Goal: Task Accomplishment & Management: Complete application form

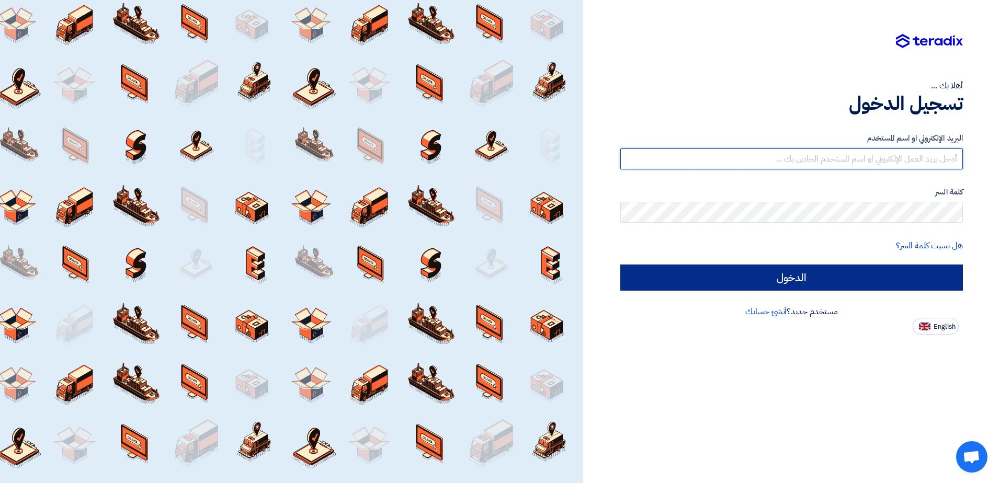
type input "[EMAIL_ADDRESS][DOMAIN_NAME]"
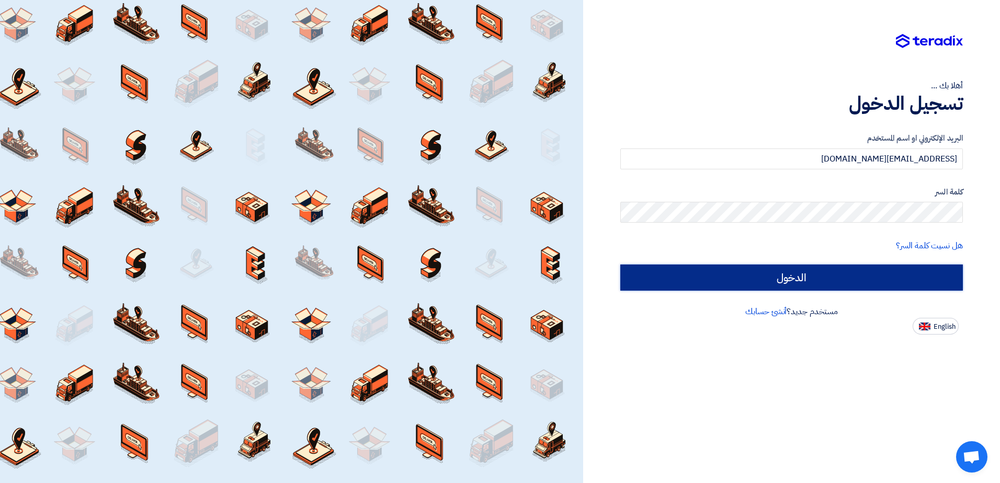
click at [816, 281] on input "الدخول" at bounding box center [791, 278] width 343 height 26
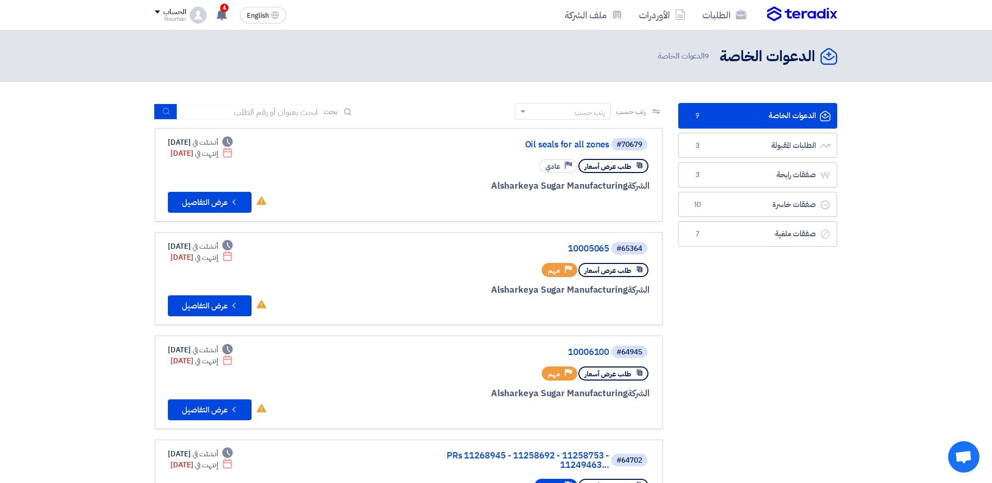
click at [782, 112] on link "الدعوات الخاصة الدعوات الخاصة 9" at bounding box center [758, 116] width 159 height 26
click at [268, 110] on input at bounding box center [250, 112] width 146 height 16
paste input "71801"
type input "71801"
click at [165, 114] on use "submit" at bounding box center [166, 111] width 7 height 7
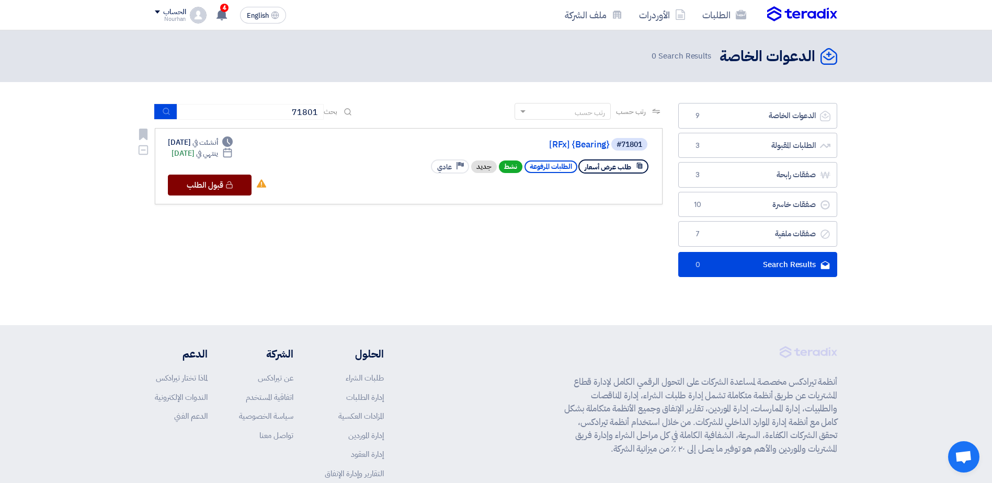
click at [212, 188] on button "Check details قبول الطلب" at bounding box center [210, 185] width 84 height 21
click at [271, 243] on div "رتب حسب رتب حسب بحث 71801 مجال الطلب مسؤول المشتريات نوع الطلب" at bounding box center [409, 192] width 524 height 179
click at [204, 189] on button "Check details قبول الطلب" at bounding box center [210, 185] width 84 height 21
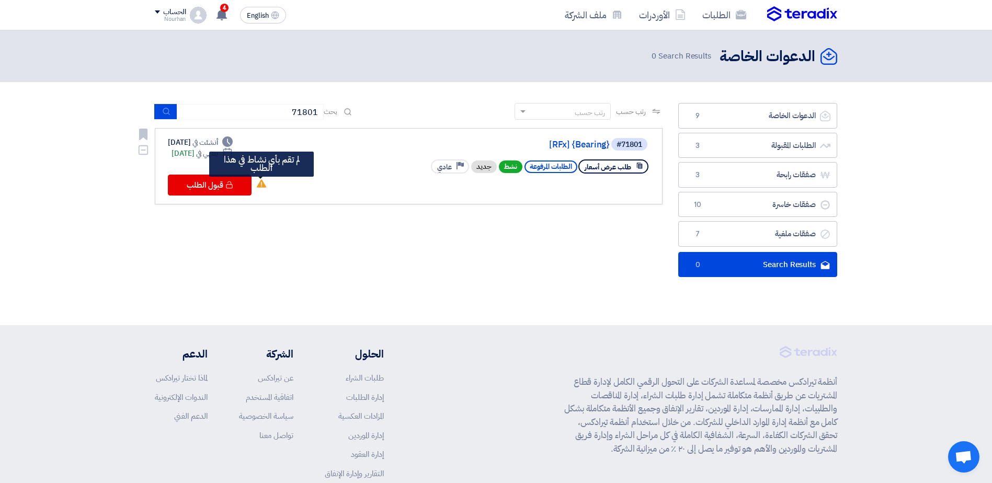
click at [258, 188] on icon "لم تقم بأي نشاط في هذا الطلب" at bounding box center [261, 183] width 9 height 9
click at [263, 185] on use at bounding box center [261, 183] width 9 height 8
click at [258, 182] on icon "لم تقم بأي نشاط في هذا الطلب" at bounding box center [261, 183] width 9 height 9
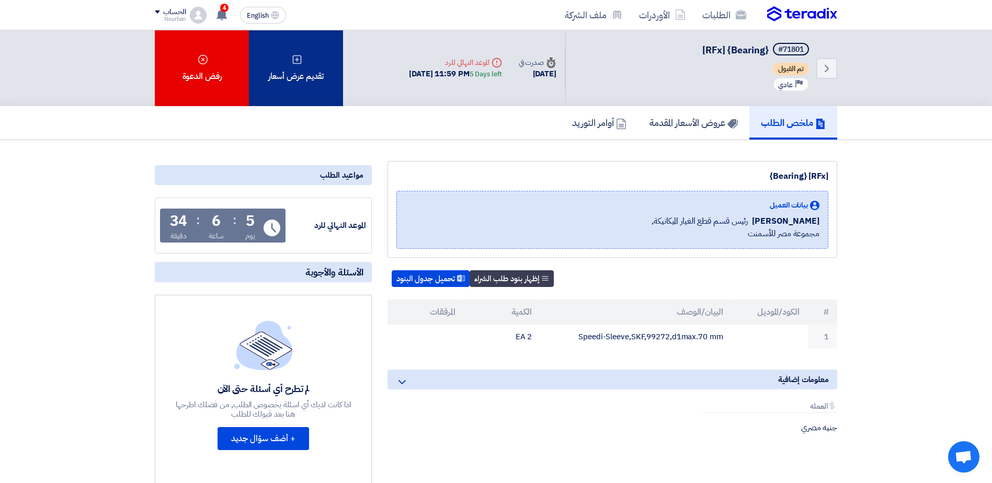
click at [304, 89] on div "تقديم عرض أسعار" at bounding box center [296, 68] width 94 height 76
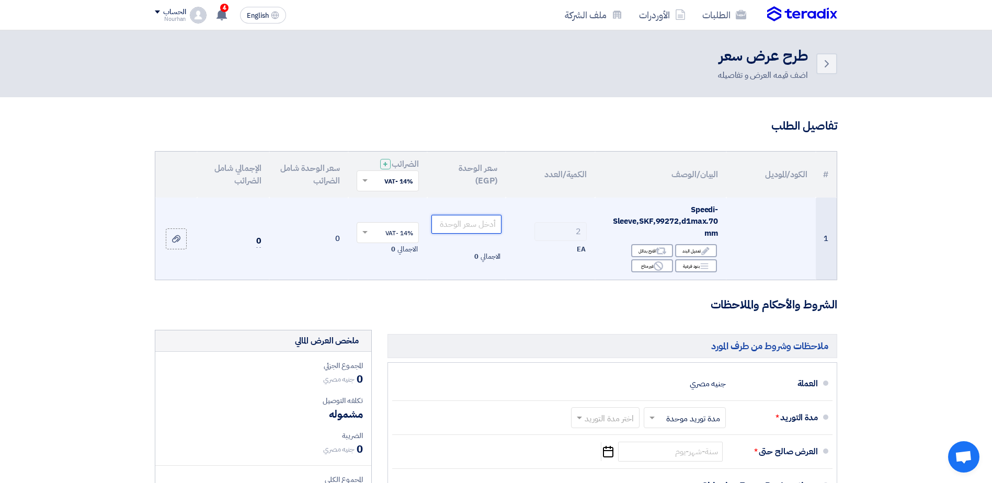
click at [483, 230] on input "number" at bounding box center [467, 224] width 71 height 19
paste input "1520.62"
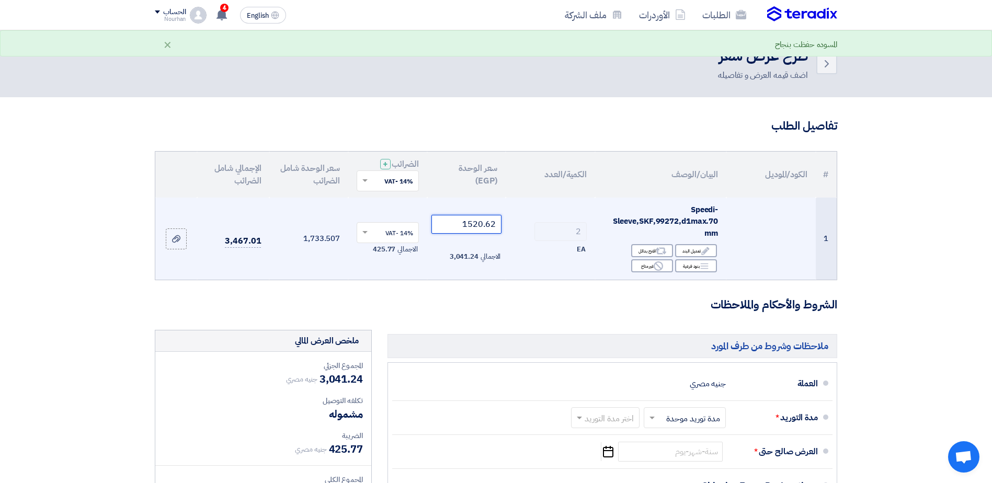
type input "1520.62"
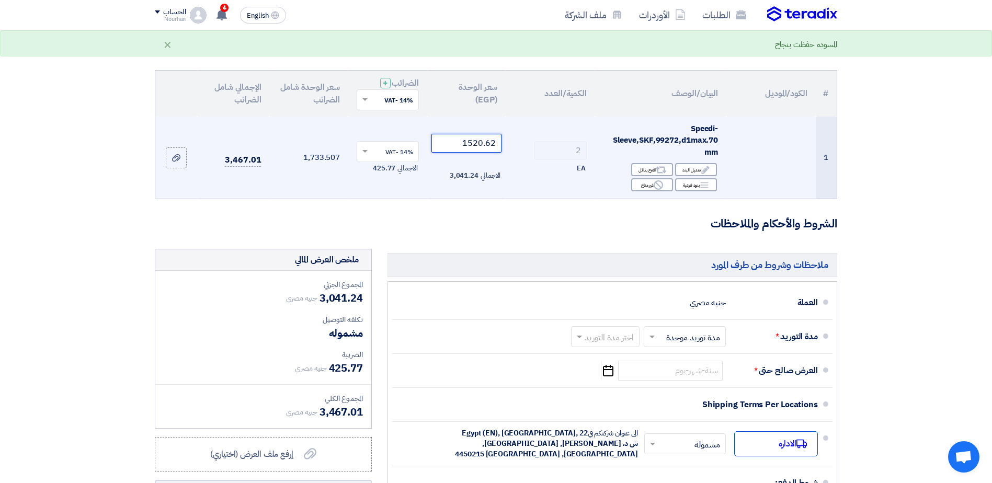
scroll to position [105, 0]
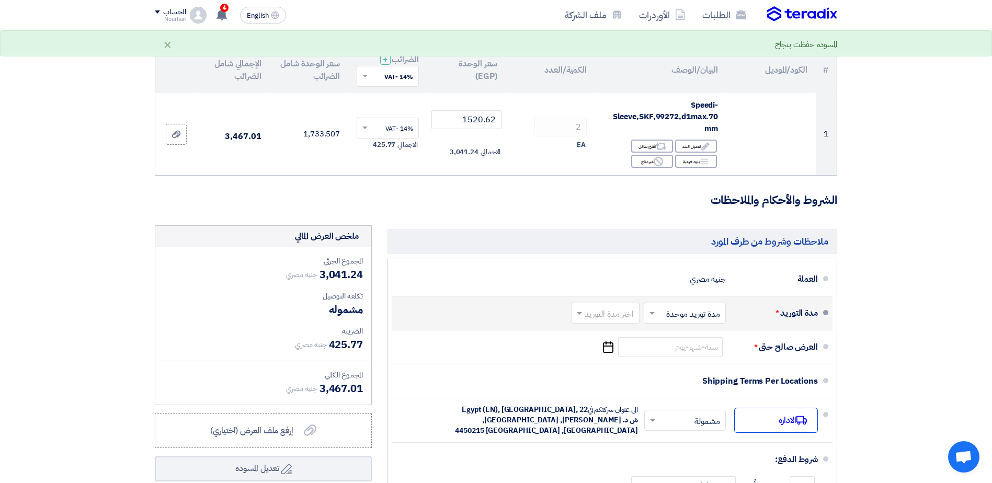
click at [609, 317] on input "text" at bounding box center [603, 314] width 63 height 15
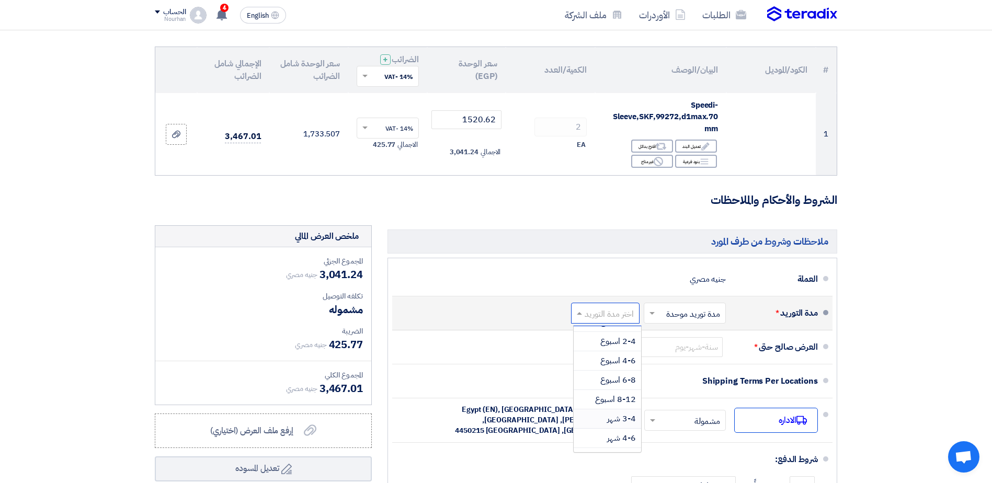
click at [624, 421] on span "3-4 شهر" at bounding box center [621, 419] width 29 height 13
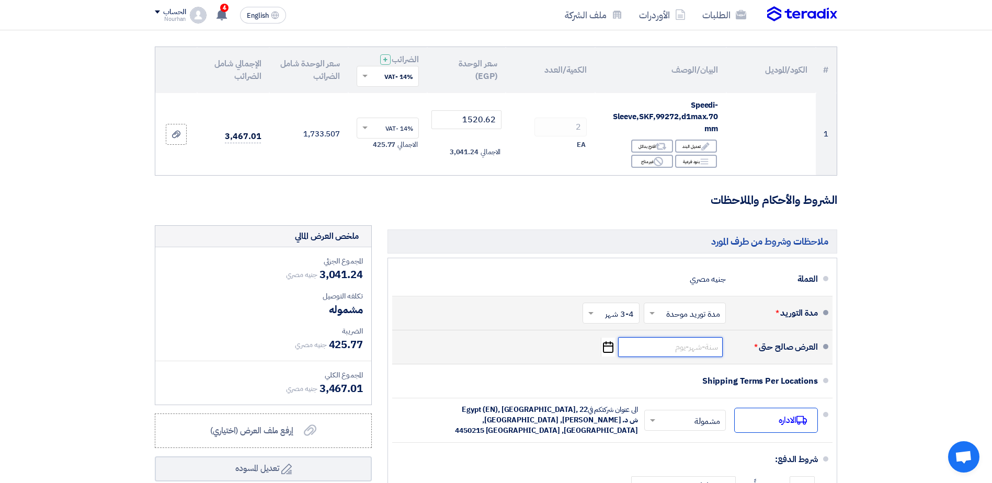
click at [685, 354] on input at bounding box center [670, 347] width 105 height 20
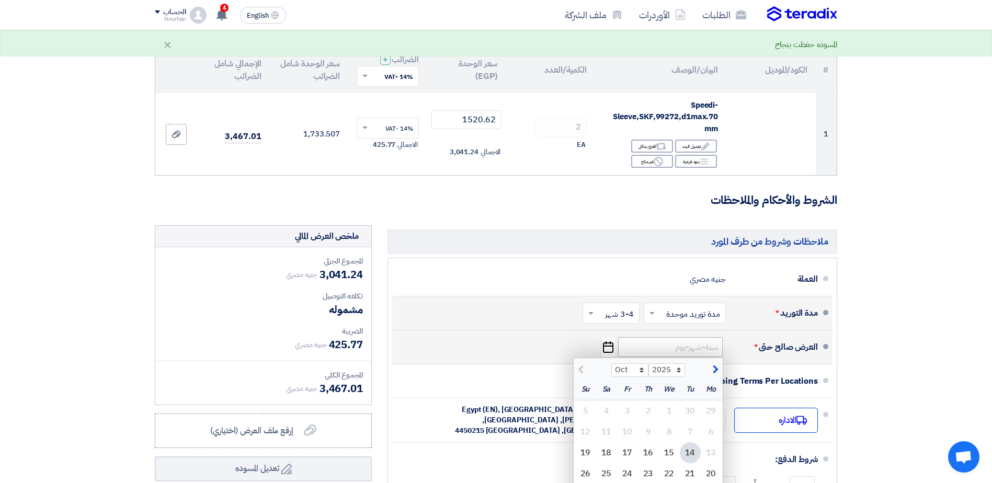
scroll to position [157, 0]
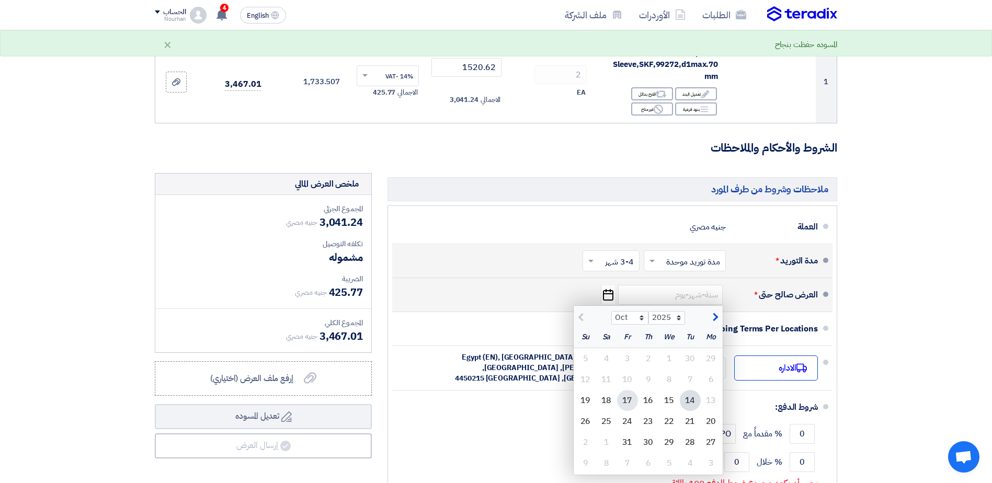
click at [622, 400] on div "17" at bounding box center [627, 400] width 21 height 21
type input "[DATE]"
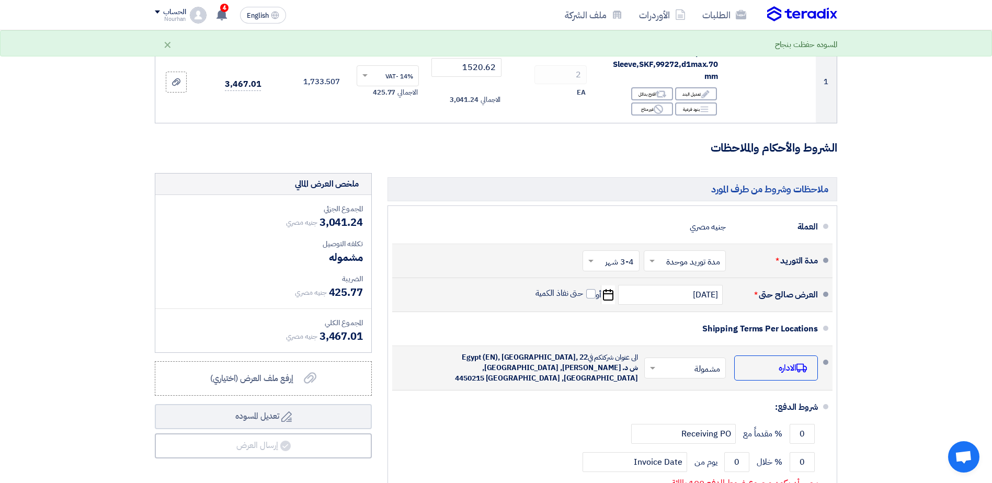
scroll to position [209, 0]
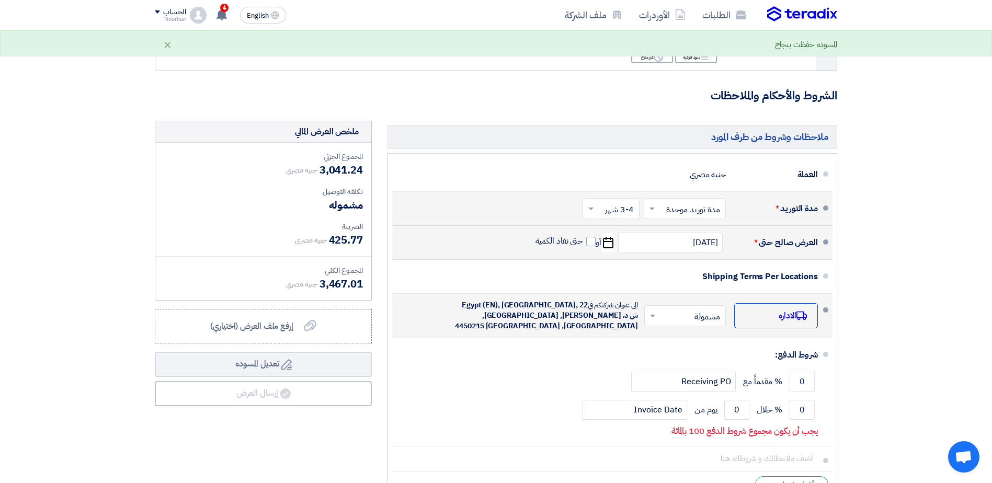
click at [668, 321] on input "text" at bounding box center [683, 316] width 76 height 15
click at [677, 362] on div "غير مشمولة" at bounding box center [687, 357] width 81 height 19
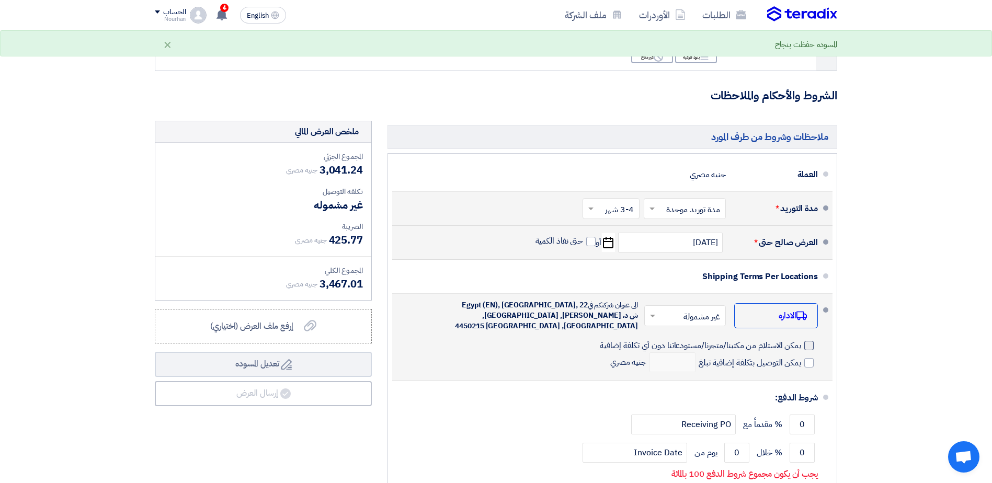
click at [806, 348] on div at bounding box center [809, 345] width 9 height 9
click at [801, 348] on input "يمكن الاستلام من مكتبنا/متجرنا/مستودعاتنا دون أي تكلفة إضافية" at bounding box center [700, 350] width 204 height 20
checkbox input "true"
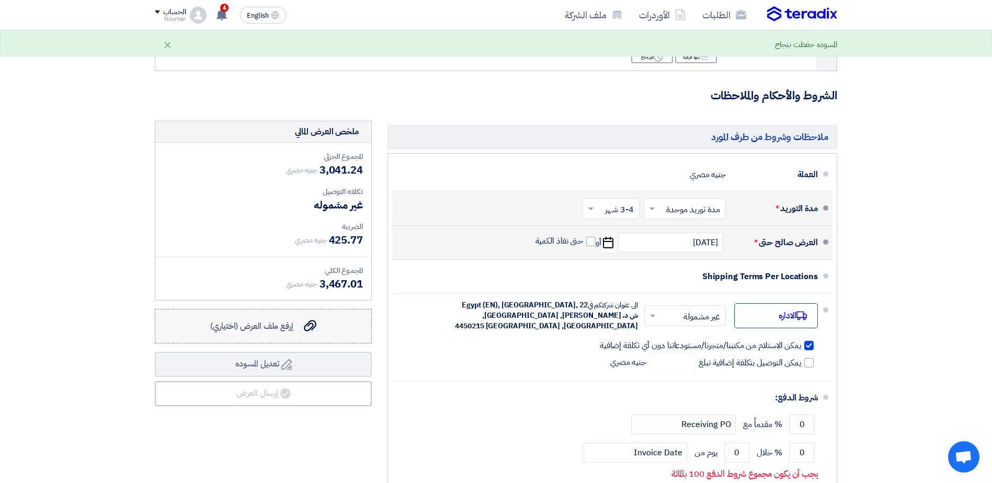
click at [355, 330] on label "إرفع ملف العرض (اختياري) إرفع ملف العرض (اختياري)" at bounding box center [263, 326] width 217 height 35
click at [0, 0] on input "إرفع ملف العرض (اختياري) إرفع ملف العرض (اختياري)" at bounding box center [0, 0] width 0 height 0
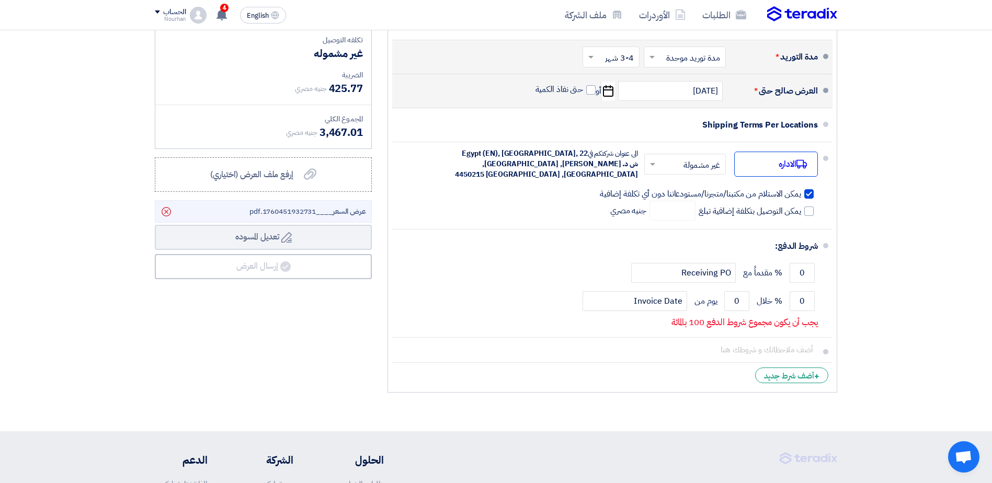
scroll to position [366, 0]
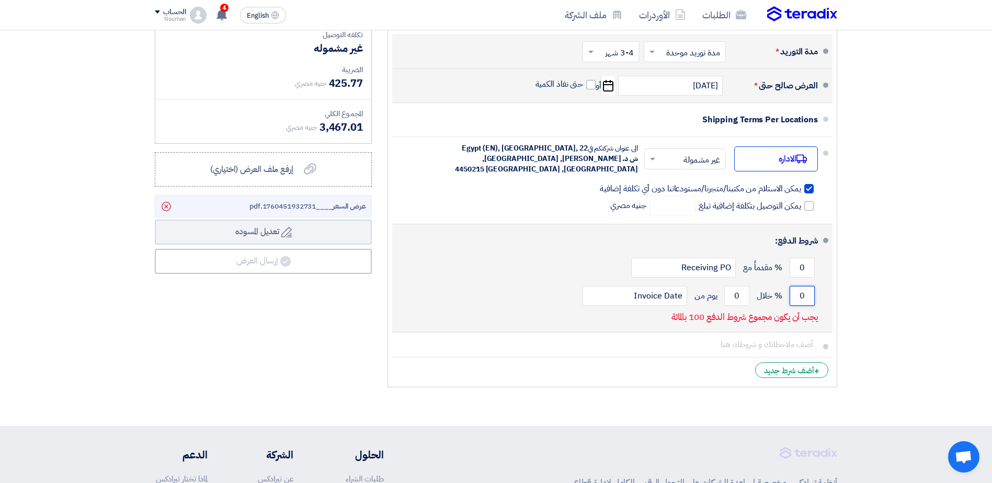
click at [800, 299] on input "0" at bounding box center [802, 296] width 25 height 20
click at [801, 296] on input "0" at bounding box center [802, 296] width 25 height 20
click at [802, 296] on input "0" at bounding box center [802, 296] width 25 height 20
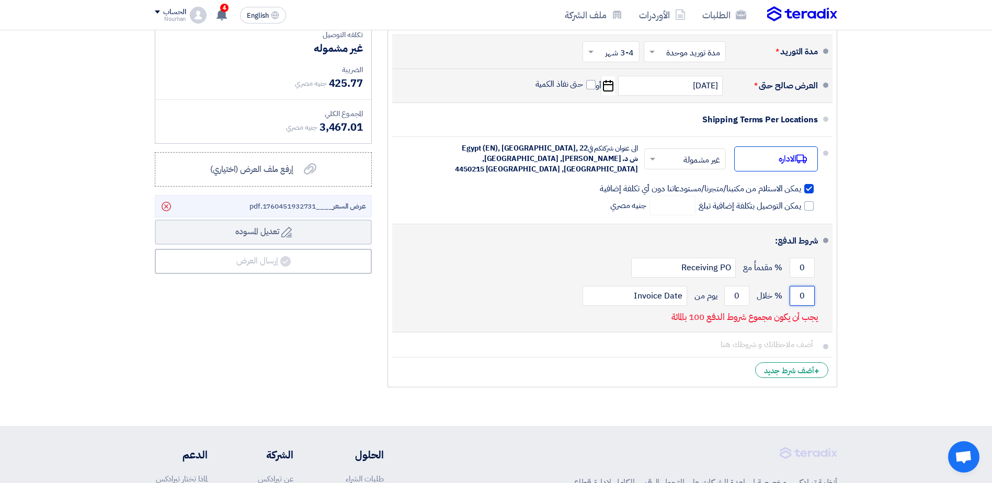
drag, startPoint x: 809, startPoint y: 292, endPoint x: 801, endPoint y: 298, distance: 10.2
click at [801, 298] on input "0" at bounding box center [802, 296] width 25 height 20
type input "100"
click at [735, 300] on input "0" at bounding box center [737, 296] width 25 height 20
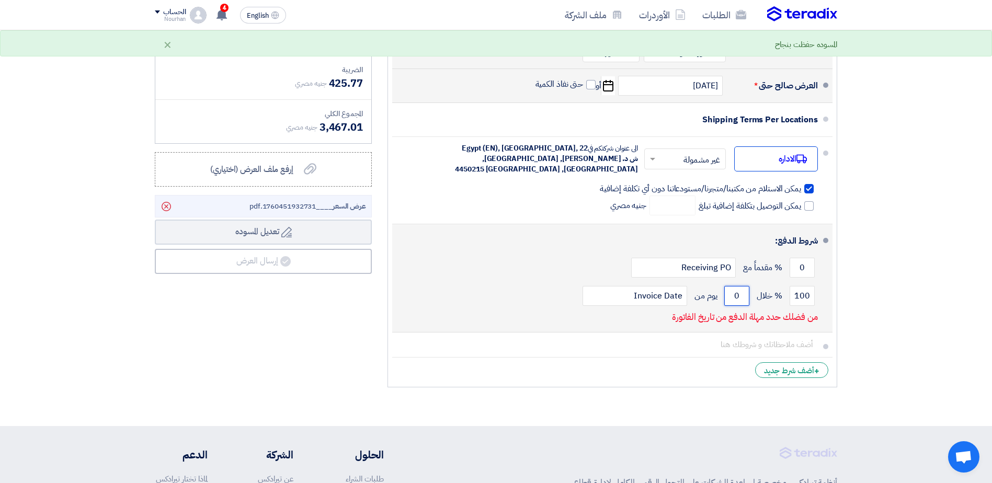
click at [735, 300] on input "0" at bounding box center [737, 296] width 25 height 20
drag, startPoint x: 742, startPoint y: 297, endPoint x: 732, endPoint y: 299, distance: 10.3
click at [732, 299] on input "0" at bounding box center [737, 296] width 25 height 20
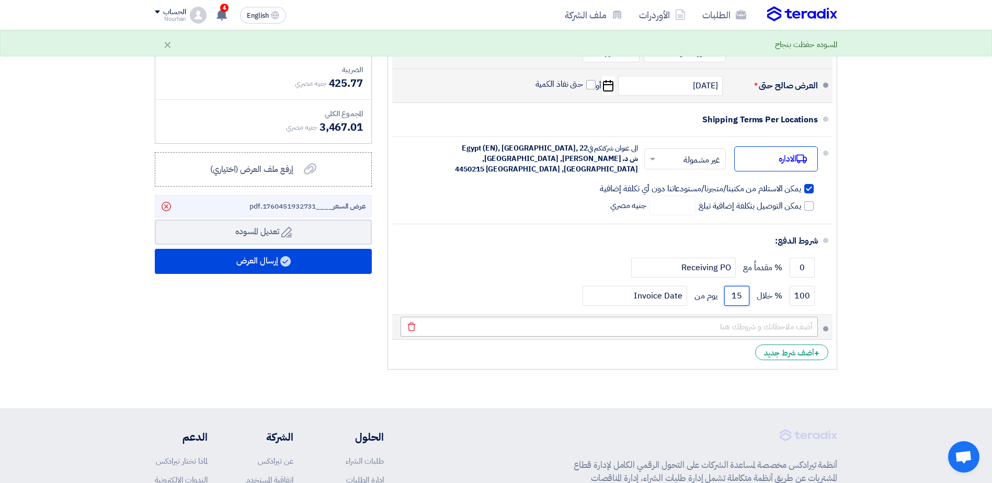
type input "15"
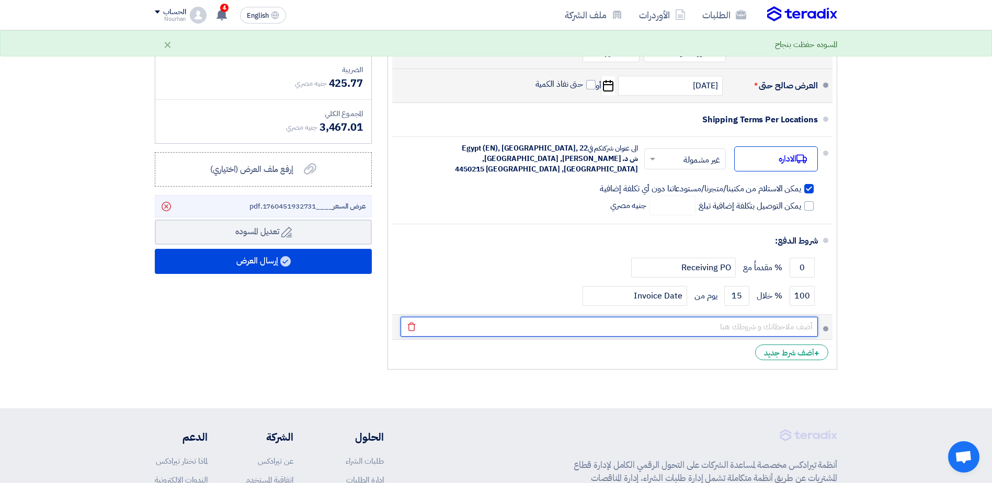
click at [712, 325] on input "text" at bounding box center [609, 327] width 417 height 20
click at [731, 330] on input "text" at bounding box center [609, 327] width 417 height 20
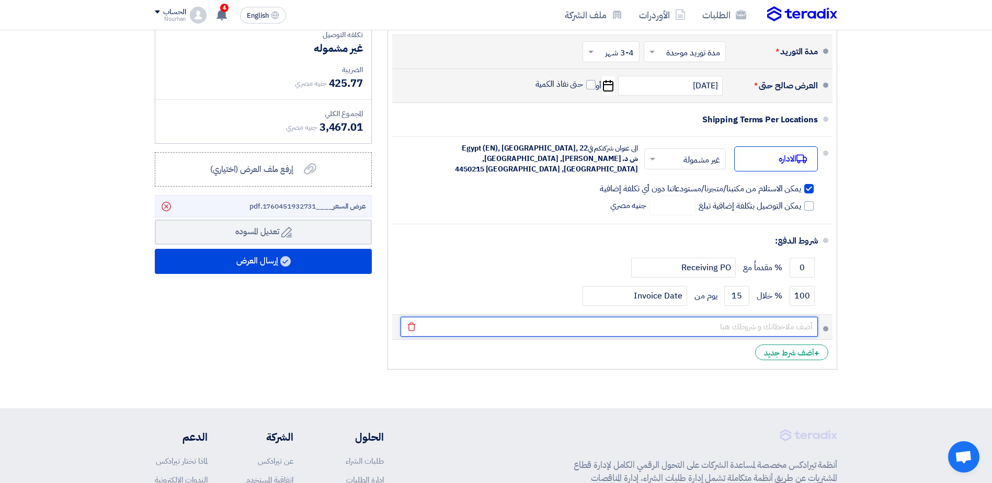
type input "يضاف %14 ضريبة القيمة المضافة"
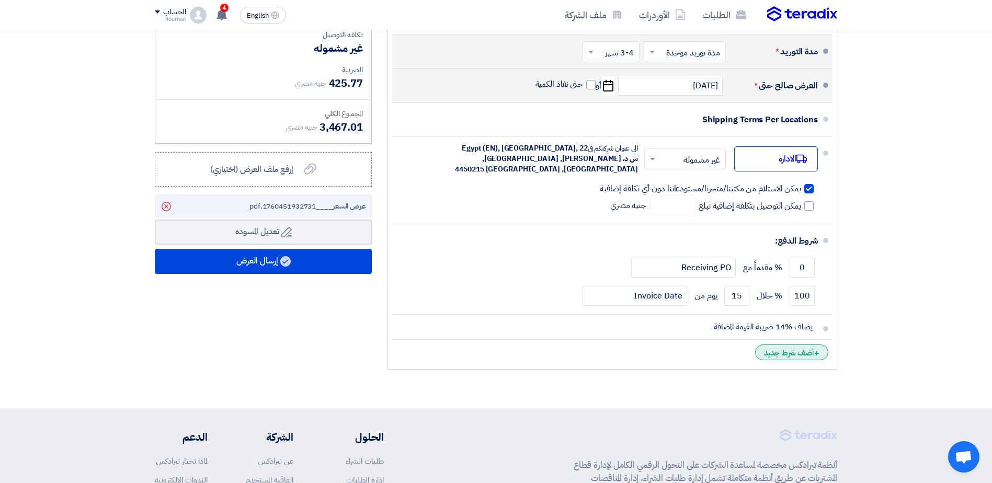
click at [763, 354] on div "+ أضف شرط جديد" at bounding box center [791, 353] width 73 height 16
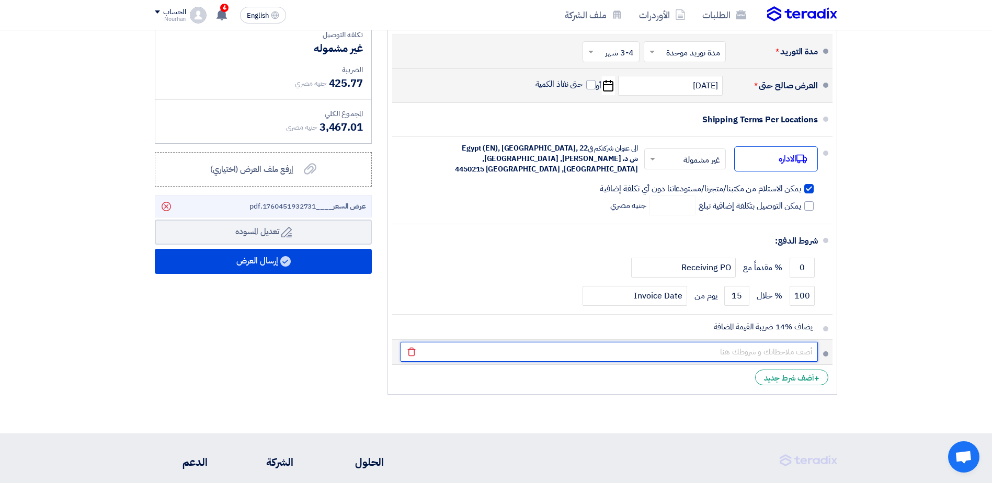
click at [764, 352] on input "text" at bounding box center [609, 352] width 417 height 20
type input "الشركة تخضع لنظام الدفعات المقدمة"
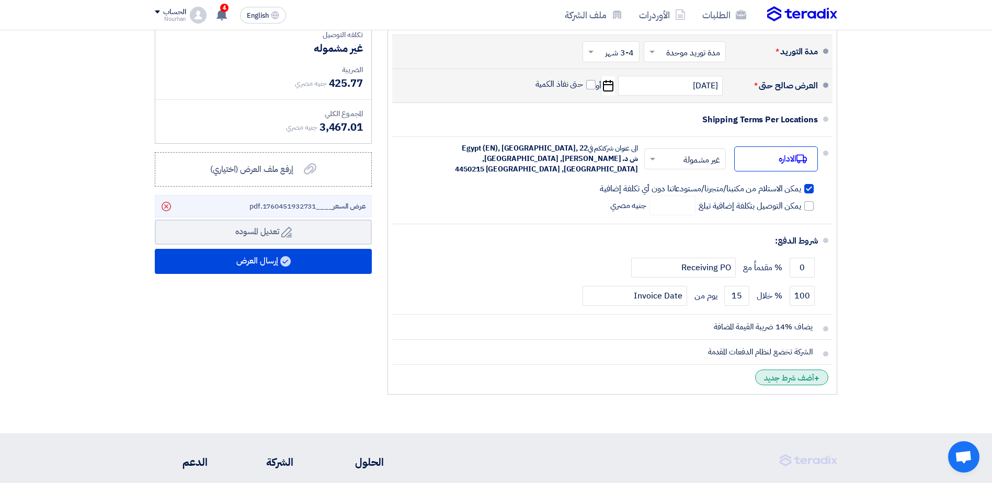
click at [767, 371] on div "+ أضف شرط جديد" at bounding box center [791, 378] width 73 height 16
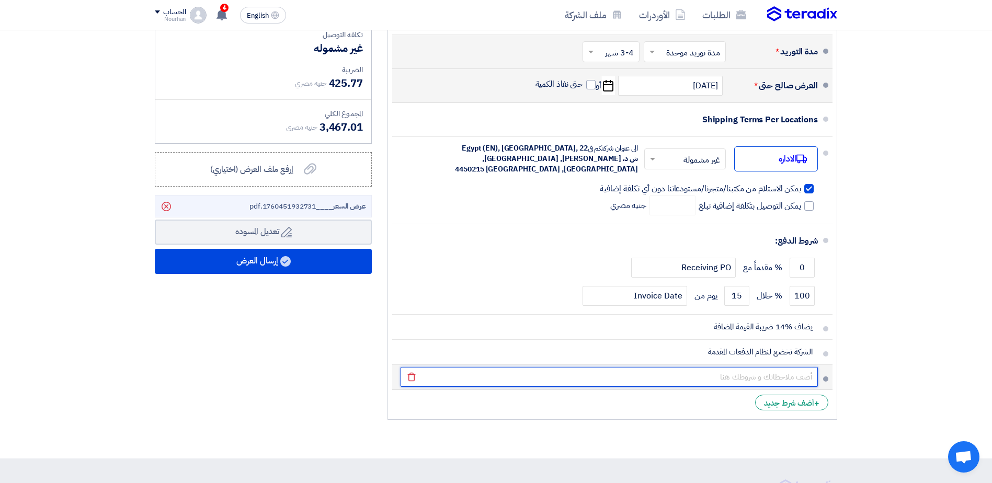
click at [741, 371] on input "text" at bounding box center [609, 377] width 417 height 20
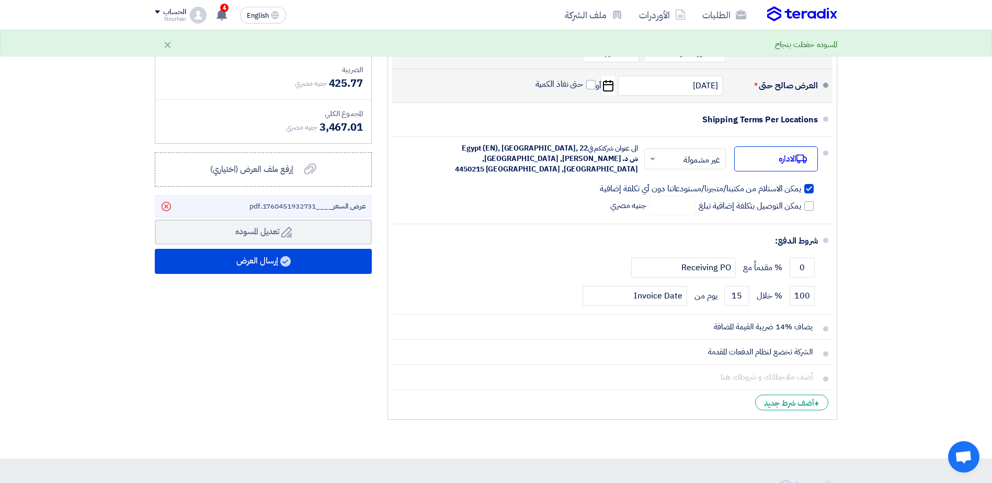
click at [984, 358] on section "تفاصيل الطلب # الكود/الموديل البيان/الوصف الكمية/العدد سعر الوحدة (EGP) الضرائب…" at bounding box center [496, 94] width 992 height 727
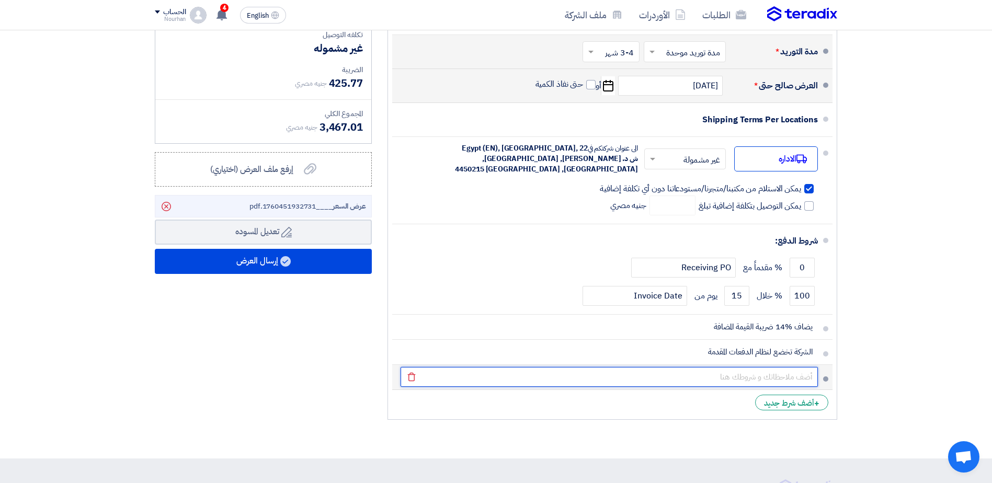
click at [785, 379] on input "text" at bounding box center [609, 377] width 417 height 20
type input "التسليم بمخازننا و يتم أرسال تفويض مع مندوب الاستلام"
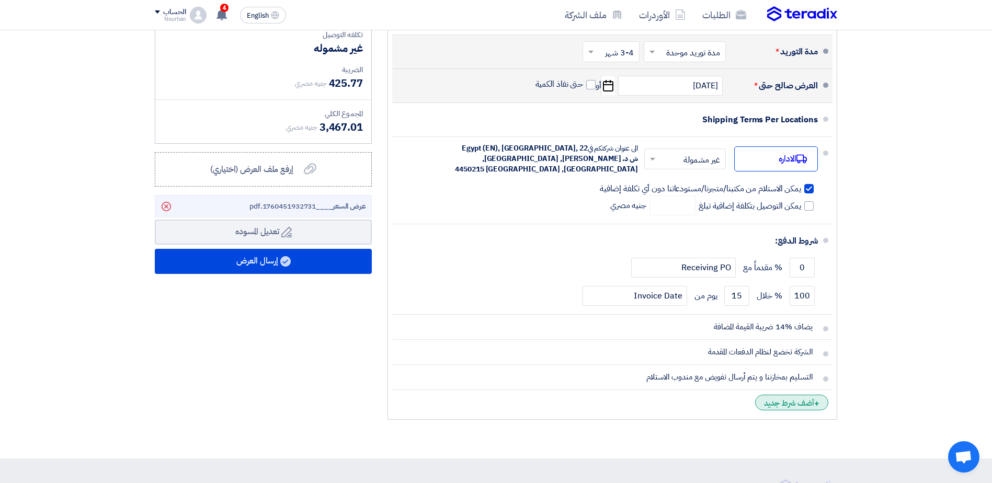
click at [797, 404] on div "+ أضف شرط جديد" at bounding box center [791, 403] width 73 height 16
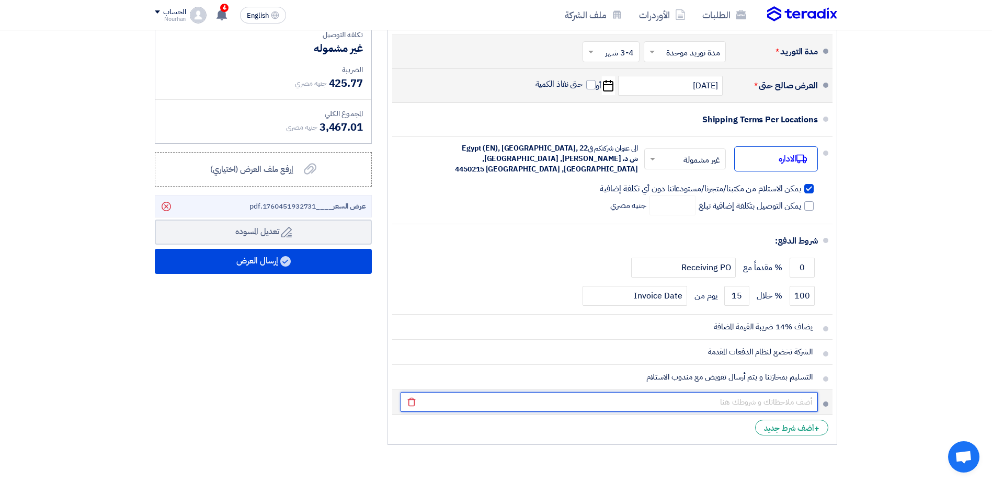
click at [763, 404] on input "text" at bounding box center [609, 402] width 417 height 20
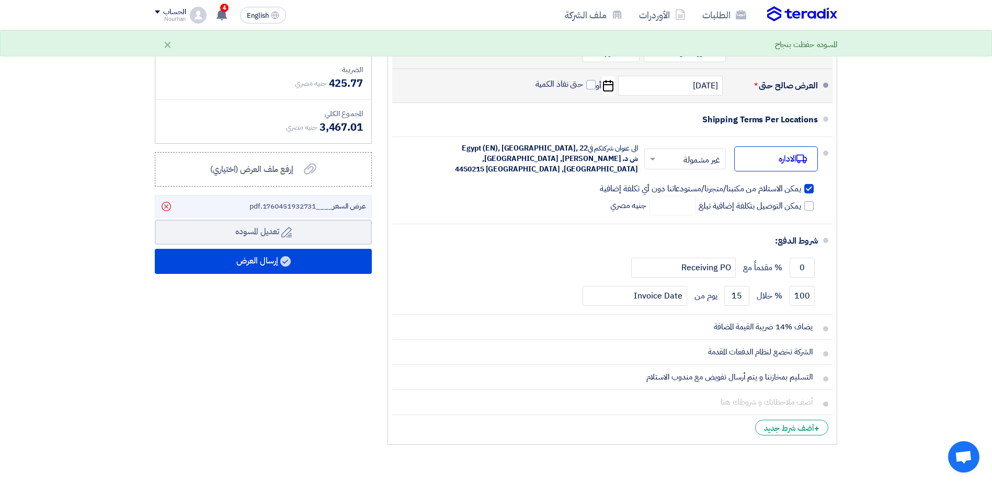
click at [913, 307] on section "تفاصيل الطلب # الكود/الموديل البيان/الوصف الكمية/العدد سعر الوحدة (EGP) الضرائب…" at bounding box center [496, 107] width 992 height 752
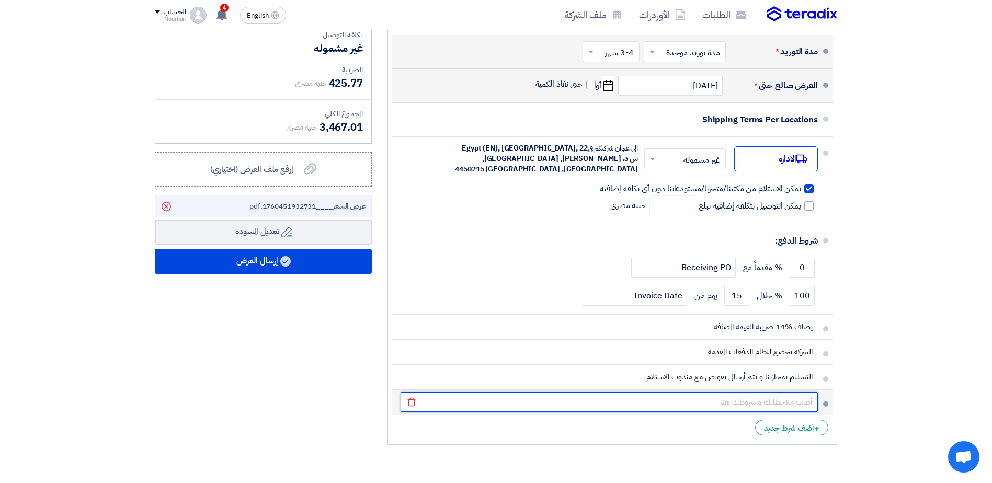
click at [746, 405] on input "text" at bounding box center [609, 402] width 417 height 20
paste input "أالرتباط لمدة ثالثة أيام وبأسبقية الحجز للبنود الحاضرة"
type input "أالرتباط لمدة ثالثة أيام وبأسبقية الحجز للبنود الحاضرة"
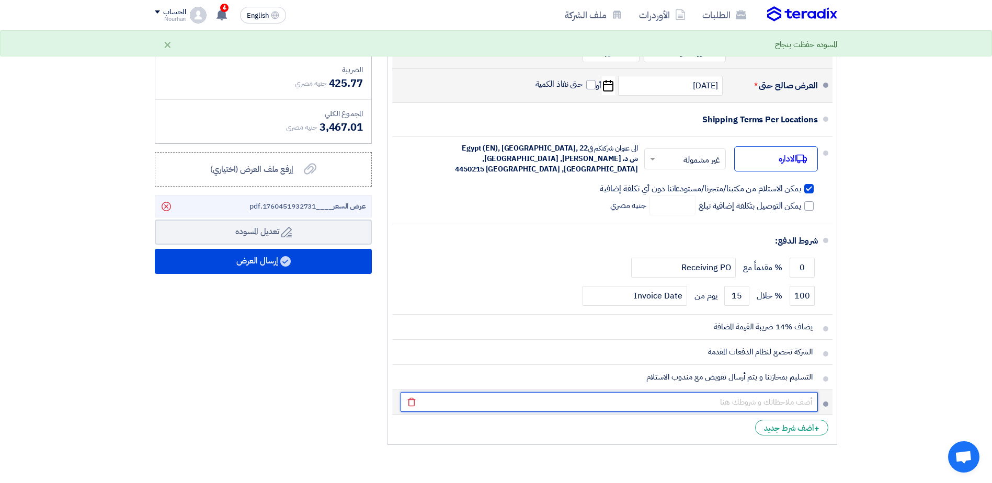
click at [630, 404] on input "text" at bounding box center [609, 402] width 417 height 20
paste input "مدة التوريد تحتسب من تاريخ أستالم أصل أمر التوريد موقعا منا باالستالم وال يعتد …"
click at [713, 405] on input "مدة التوريد تحتسب من تاريخ أستالم أصل أمر التوريد موقعا منا باالستالم وال يعتد …" at bounding box center [609, 402] width 417 height 20
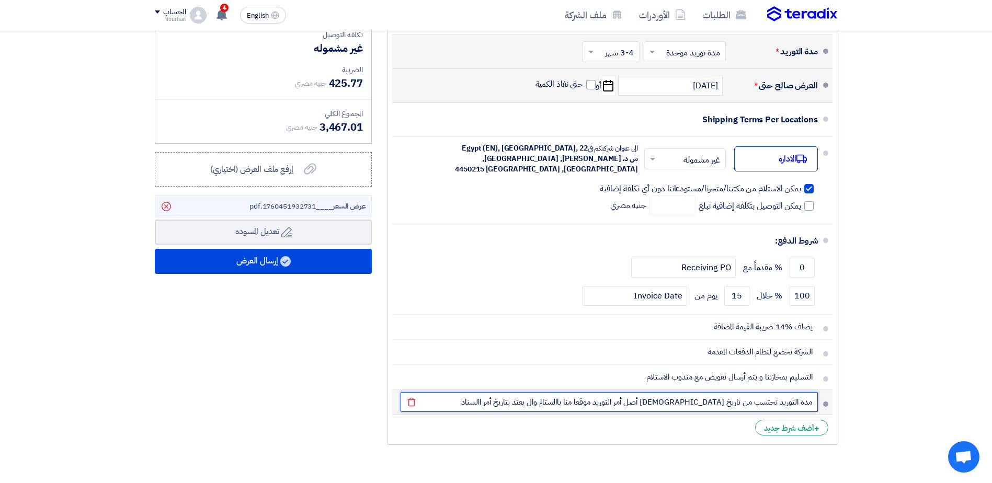
click at [615, 405] on input "مدة التوريد تحتسب من تاريخ [DEMOGRAPHIC_DATA] أصل أمر التوريد موقعا منا باالستا…" at bounding box center [609, 402] width 417 height 20
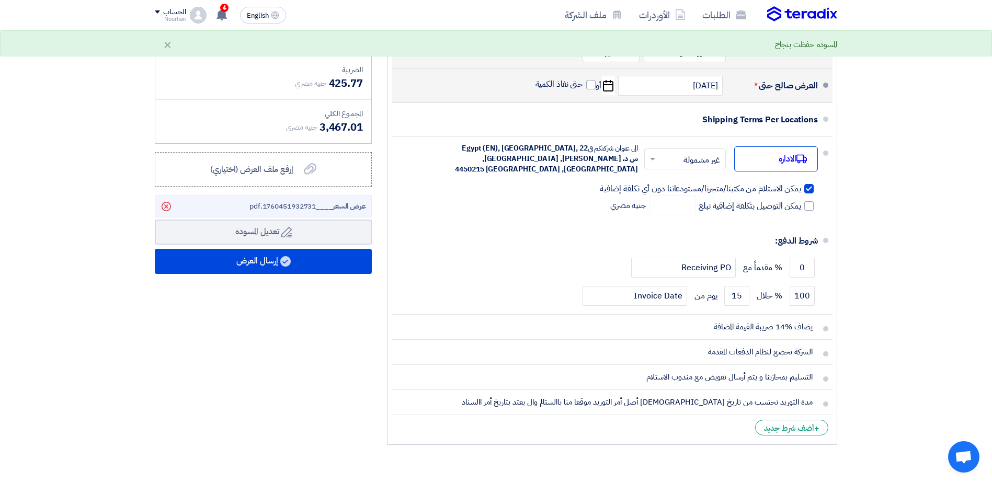
drag, startPoint x: 615, startPoint y: 405, endPoint x: 936, endPoint y: 267, distance: 350.1
click at [936, 267] on section "تفاصيل الطلب # الكود/الموديل البيان/الوصف الكمية/العدد سعر الوحدة (EGP) الضرائب…" at bounding box center [496, 107] width 992 height 752
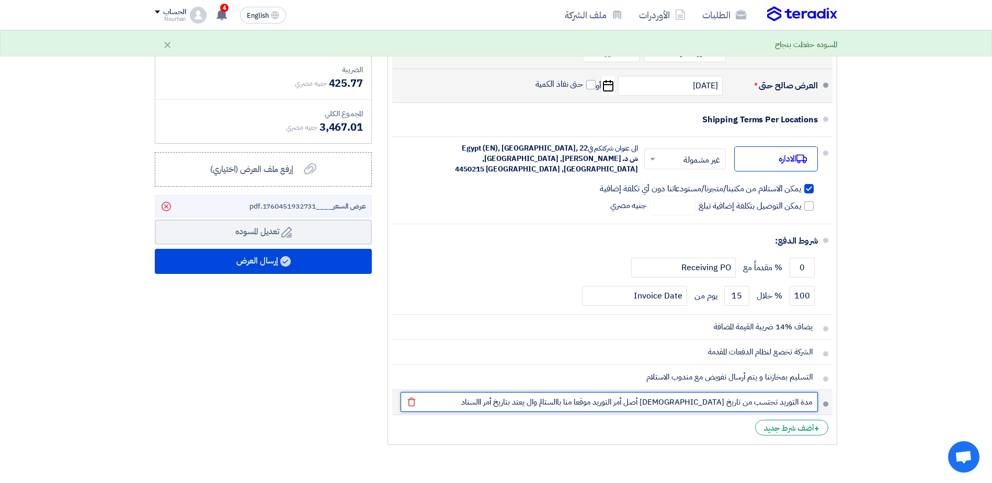
click at [616, 398] on input "مدة التوريد تحتسب من تاريخ [DEMOGRAPHIC_DATA] أصل أمر التوريد موقعا منا باالستا…" at bounding box center [609, 402] width 417 height 20
click at [534, 402] on input "مدة التوريد تحتسب من تاريخ [DEMOGRAPHIC_DATA] أصل أمر التوريد موقعا منا بالاستل…" at bounding box center [609, 402] width 417 height 20
type input "مدة التوريد تحتسب من تاريخ [DEMOGRAPHIC_DATA] أصل أمر التوريد موقعا منا بالاستل…"
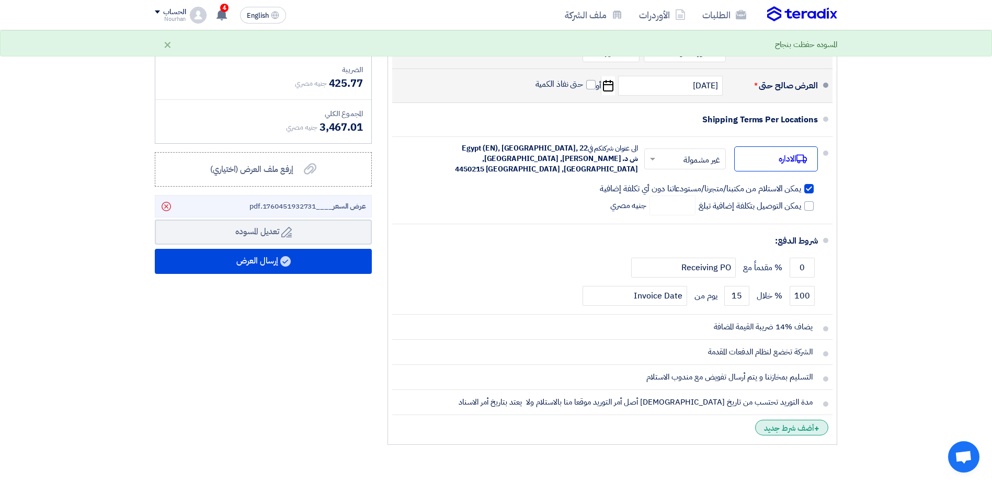
click at [792, 426] on div "+ أضف شرط جديد" at bounding box center [791, 428] width 73 height 16
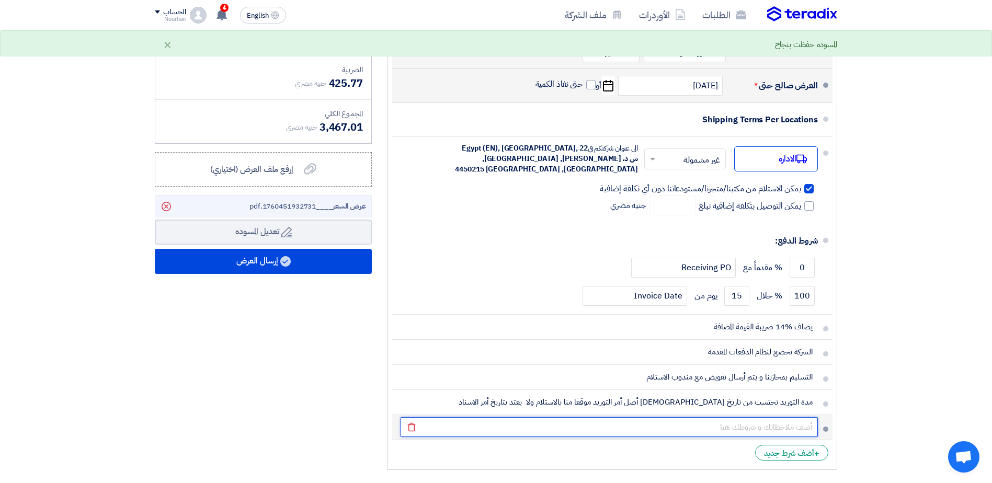
click at [747, 431] on input "text" at bounding box center [609, 427] width 417 height 20
paste input "في حاله تغير معدل سعر العملة من البنك المركزي بما قيمته %5 اواكثر للبنود الغير …"
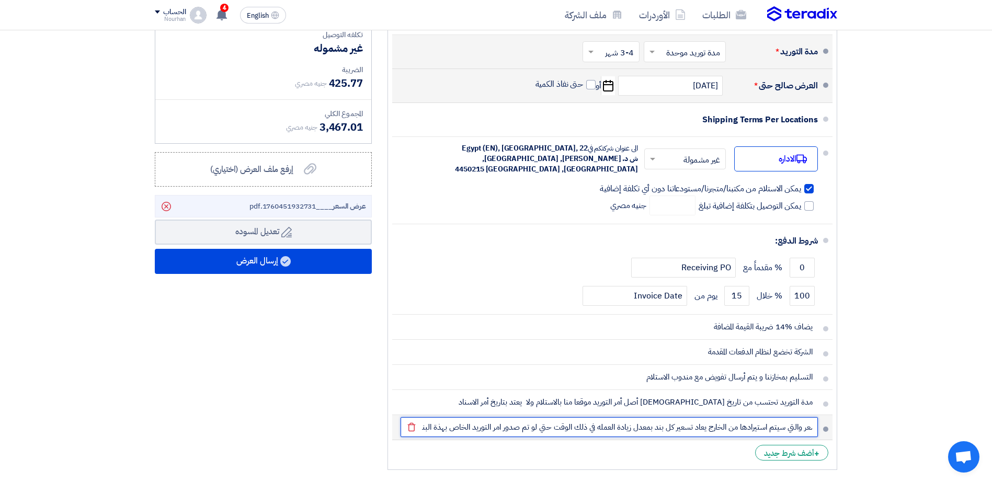
click at [793, 432] on input "في حاله تغير معدل سعر العملة من البنك المركزي بما قيمته %5 اواكثر للبنود الغير …" at bounding box center [609, 427] width 417 height 20
type input "في حاله تغير معدل سعر العملة من البنك المركزي بما قيمته %5 اواكثر للبنود الغير …"
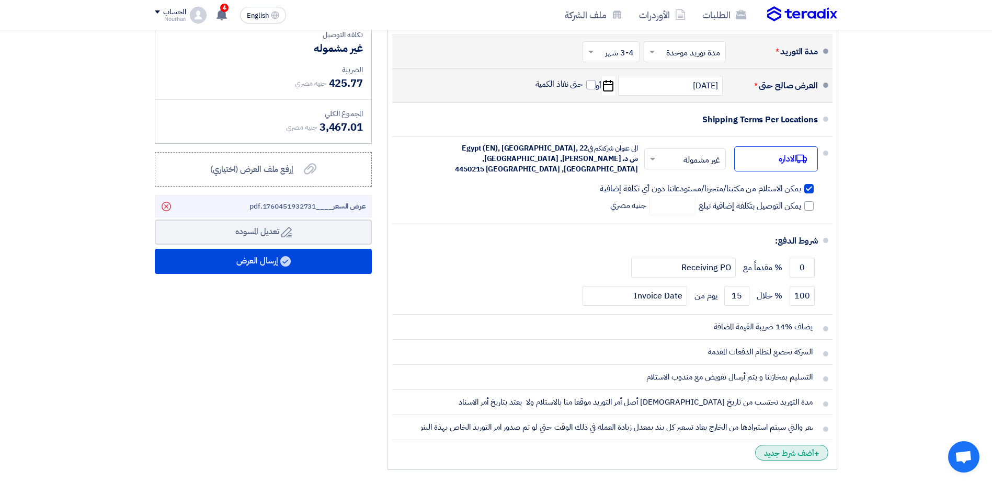
click at [802, 453] on div "+ أضف شرط جديد" at bounding box center [791, 453] width 73 height 16
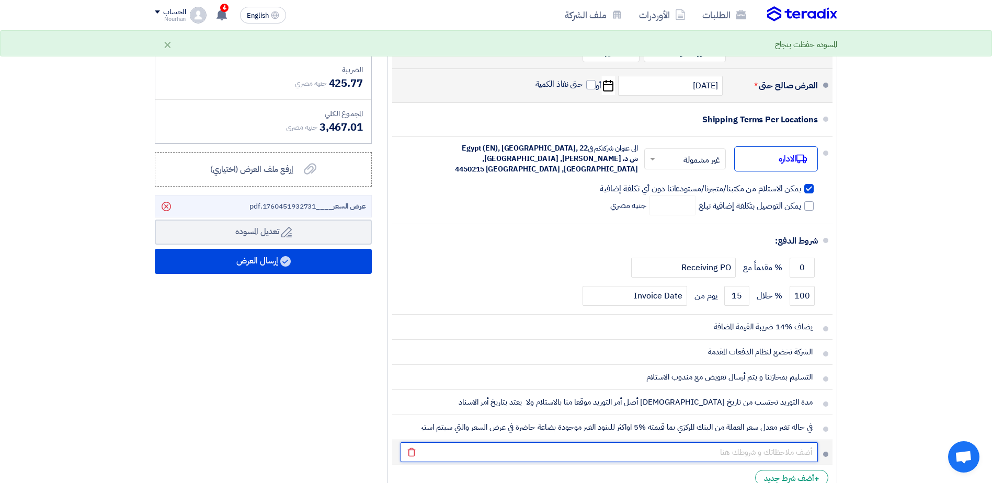
click at [754, 453] on input "text" at bounding box center [609, 453] width 417 height 20
paste input "قد تختلف مدة التوريد عن المدة المذكورة بالعرض بناءا على اسبقيه الحجز وخطة إالن…"
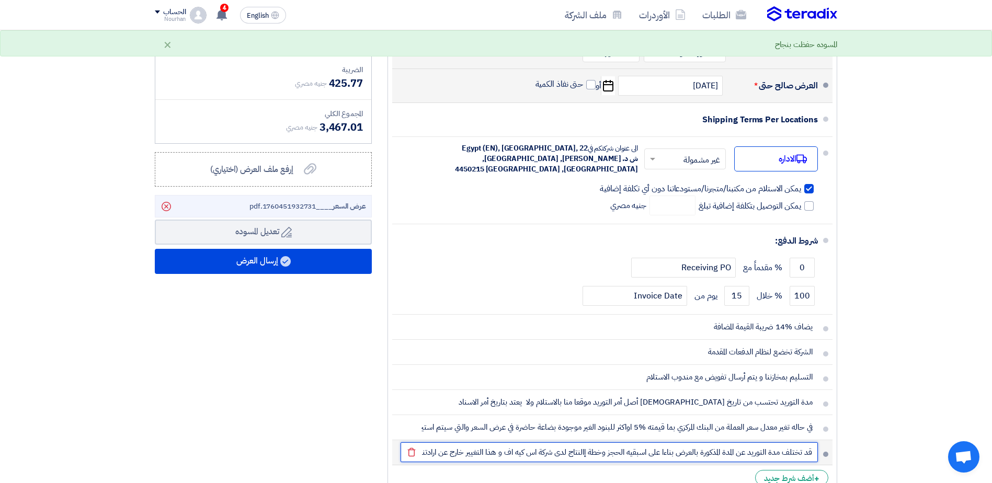
scroll to position [0, -92]
click at [783, 452] on input "قد تختلف مدة التوريد عن المدة المذكورة بالعرض بناءا على اسبقيه الحجز وخطة إالن…" at bounding box center [609, 453] width 417 height 20
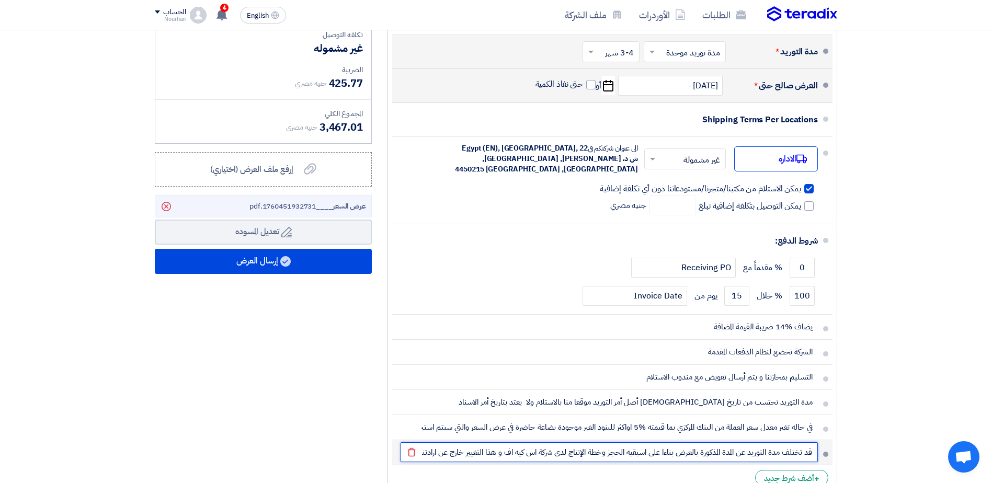
click at [562, 456] on input "قد تختلف مدة التوريد عن المدة المذكورة بالعرض بناءا على اسبقيه الحجز وخطة الإنت…" at bounding box center [609, 453] width 417 height 20
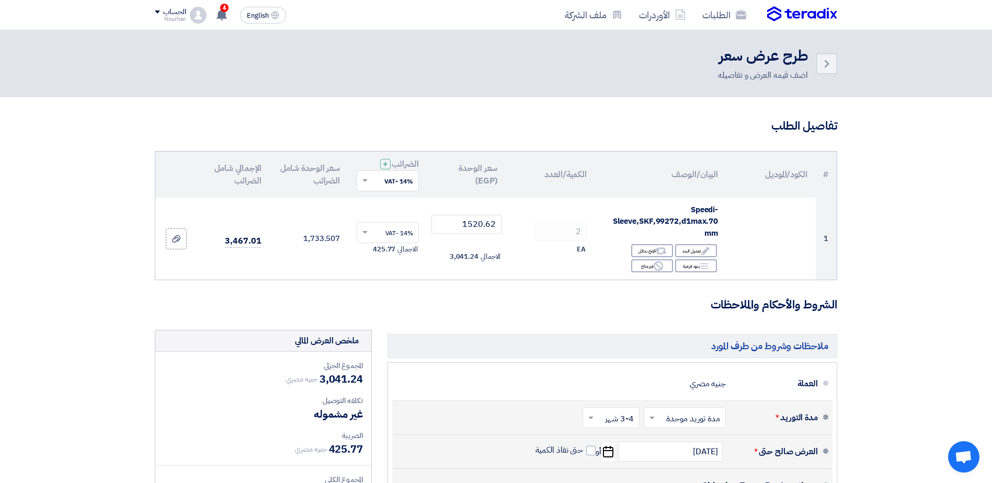
type input "قد تختلف مدة التوريد عن المدة المذكورة بالعرض بناءا على اسبقيه الحجز وخطة الإنت…"
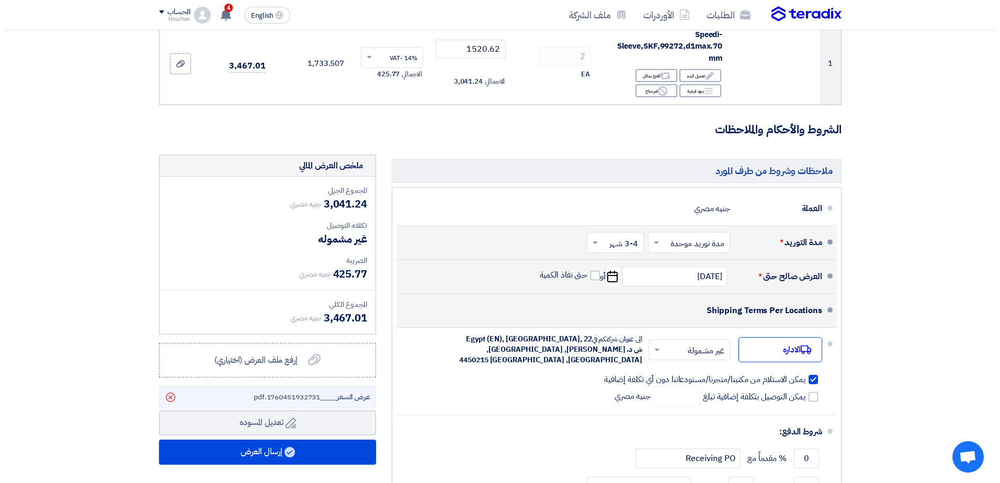
scroll to position [157, 0]
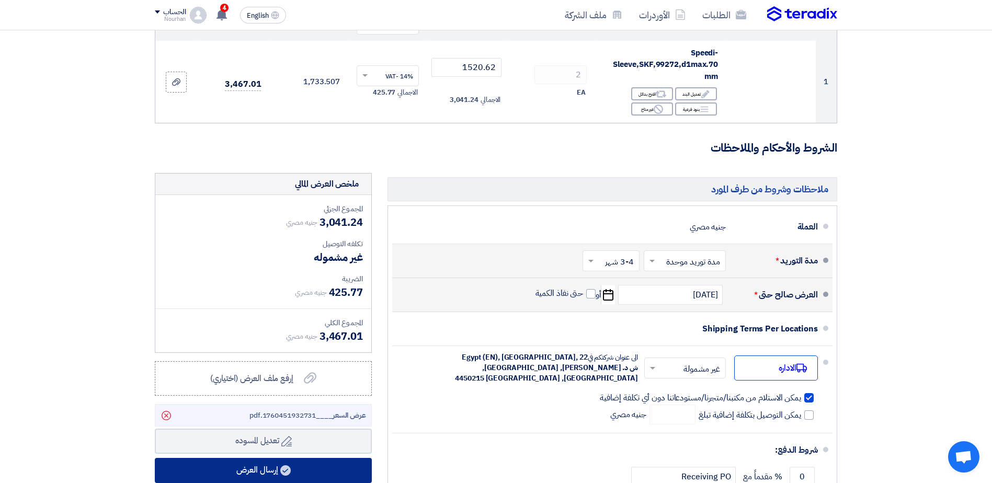
click at [275, 469] on button "إرسال العرض" at bounding box center [263, 470] width 217 height 25
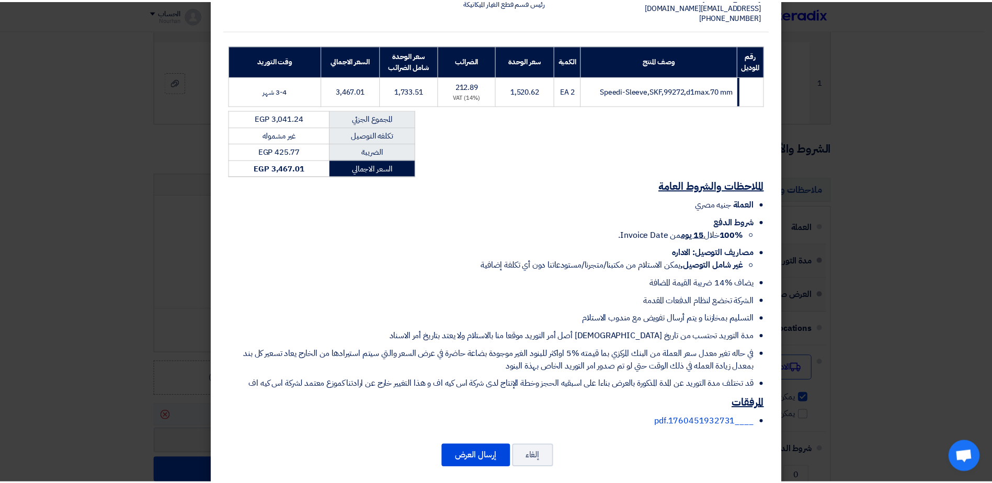
scroll to position [139, 0]
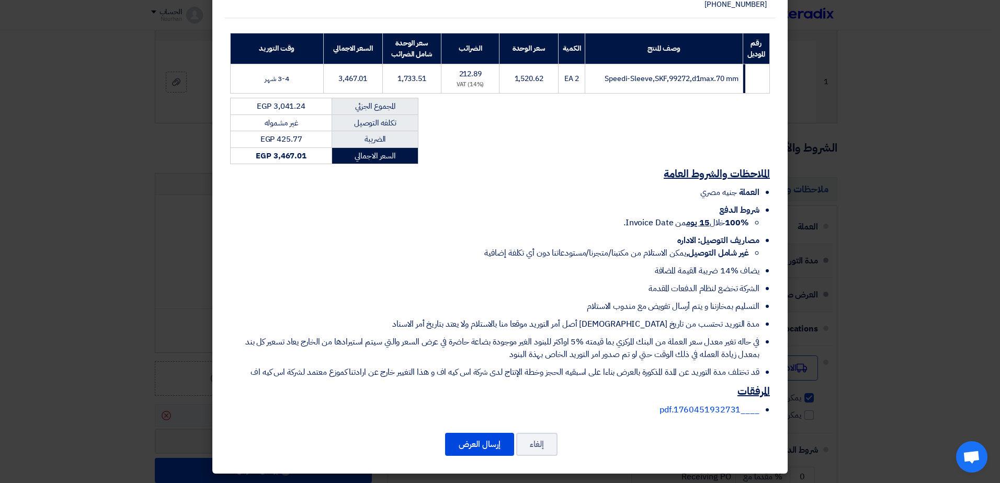
click at [834, 368] on modal-container "GTC [STREET_ADDRESS] [PERSON_NAME] – Sales [EMAIL_ADDRESS][DOMAIN_NAME] [PHONE_…" at bounding box center [500, 241] width 1000 height 483
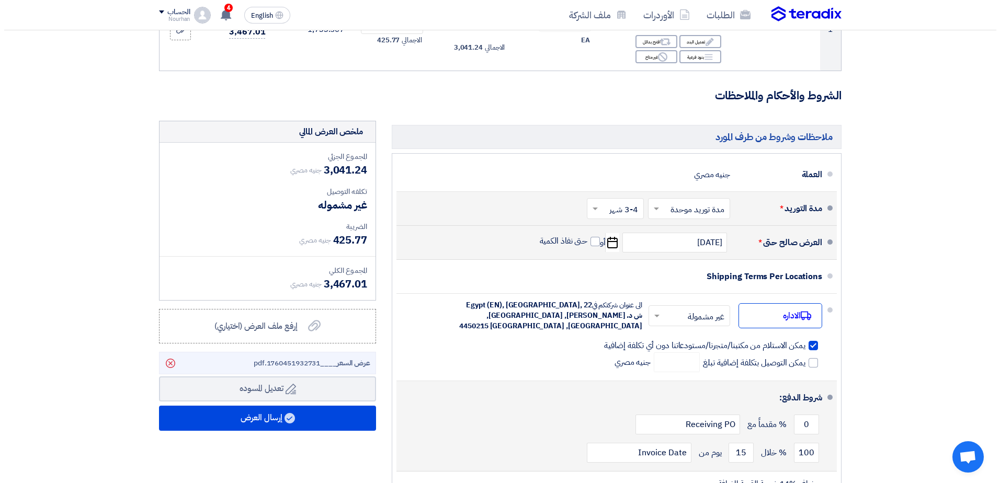
scroll to position [262, 0]
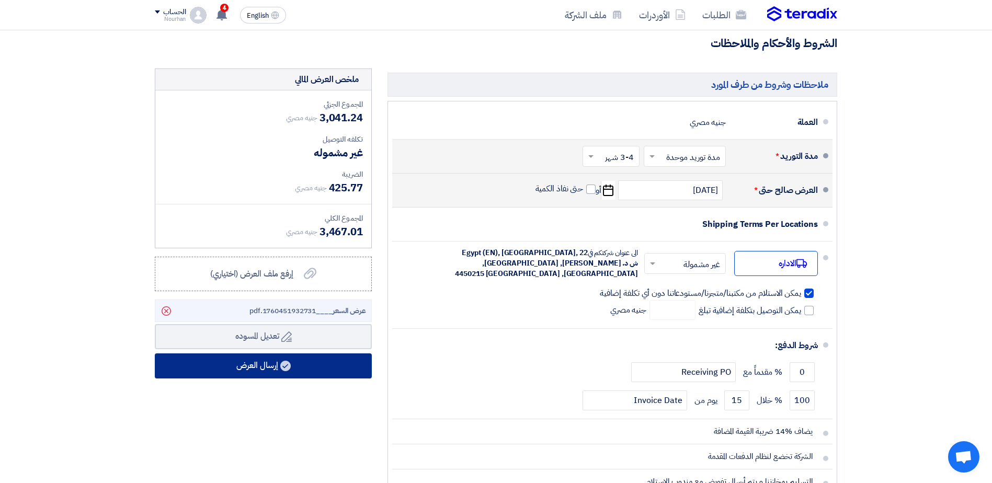
click at [321, 368] on button "إرسال العرض" at bounding box center [263, 366] width 217 height 25
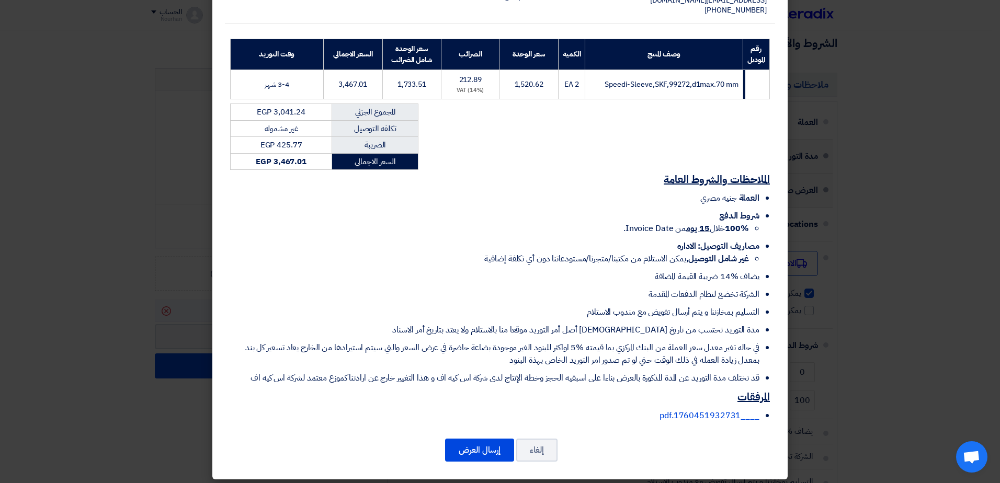
scroll to position [139, 0]
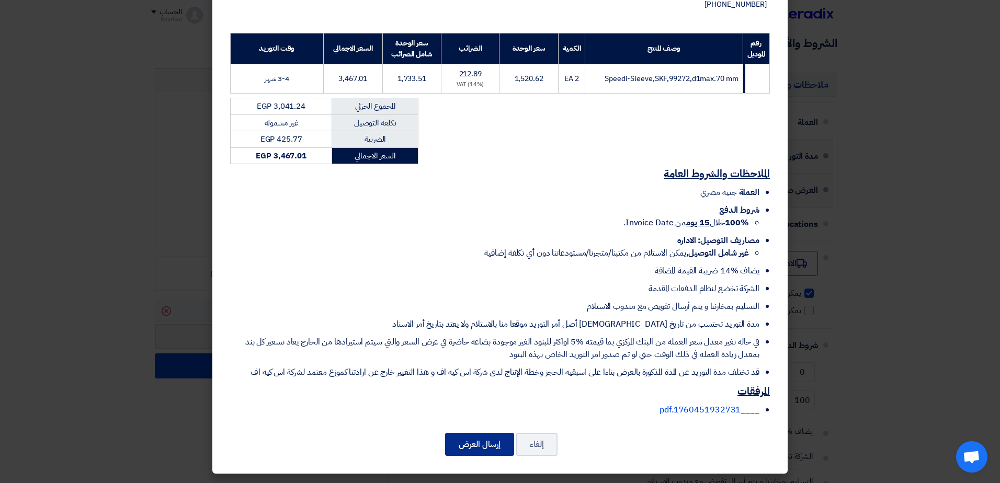
click at [483, 438] on button "إرسال العرض" at bounding box center [479, 444] width 69 height 23
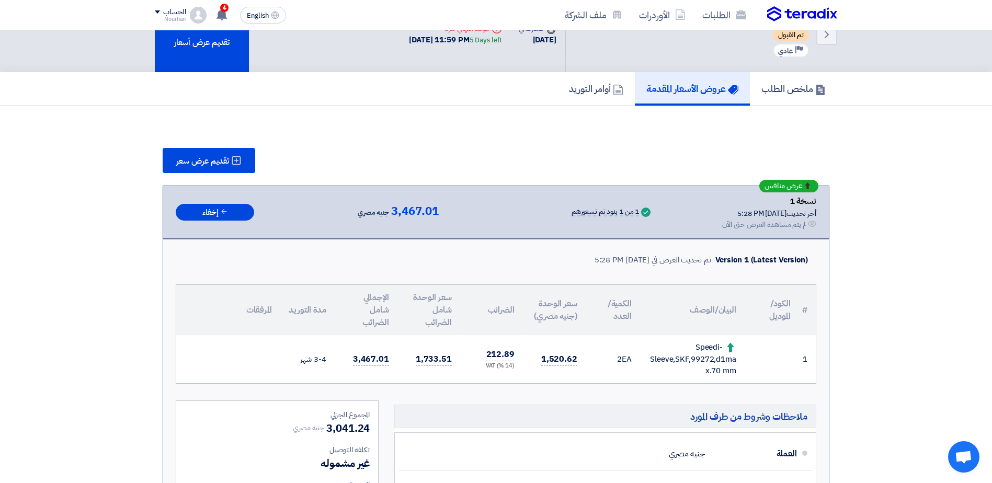
scroll to position [52, 0]
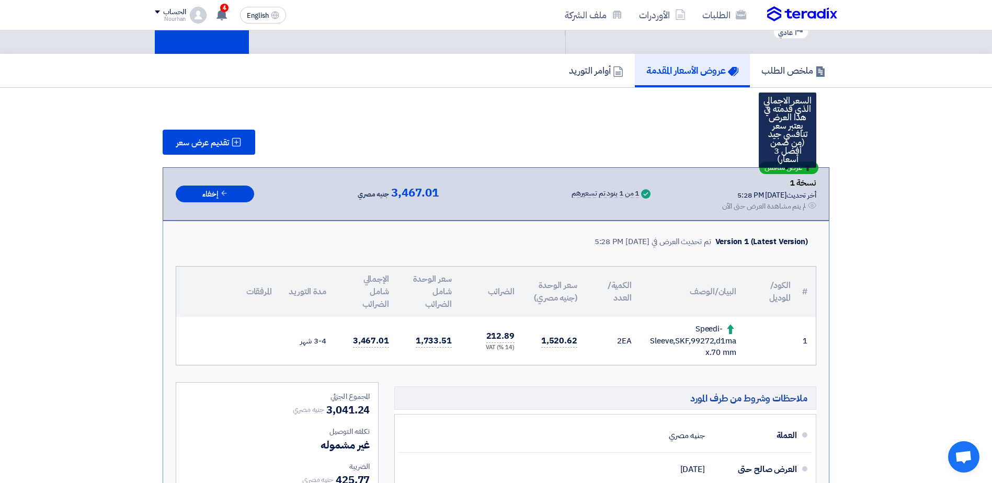
click at [798, 172] on span "عرض منافس" at bounding box center [784, 167] width 38 height 7
